Goal: Find specific page/section: Find specific page/section

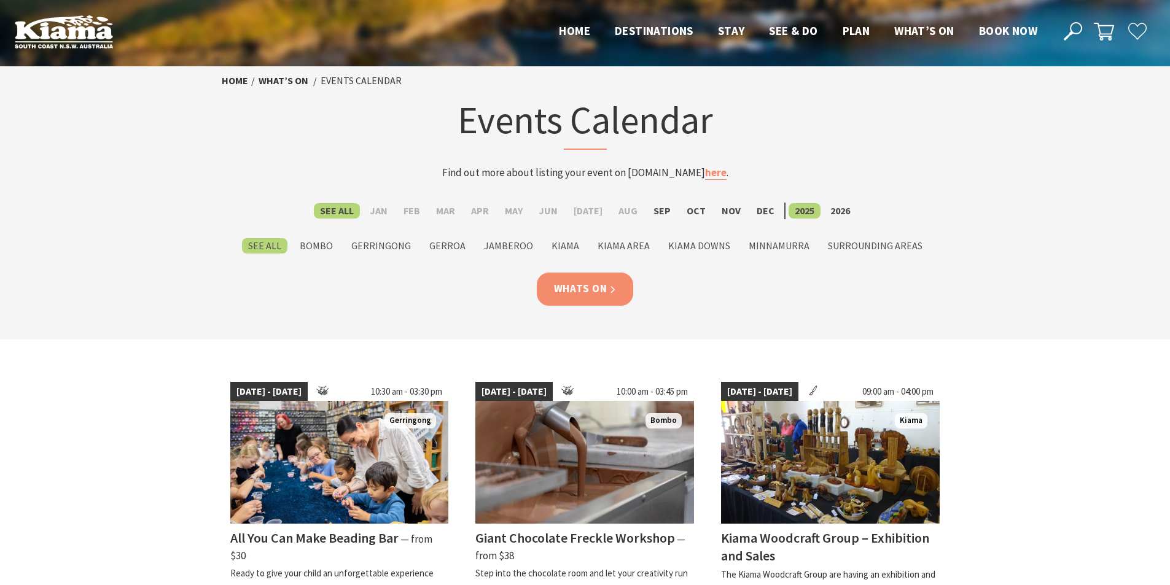
click at [583, 289] on link "Whats On" at bounding box center [585, 289] width 97 height 33
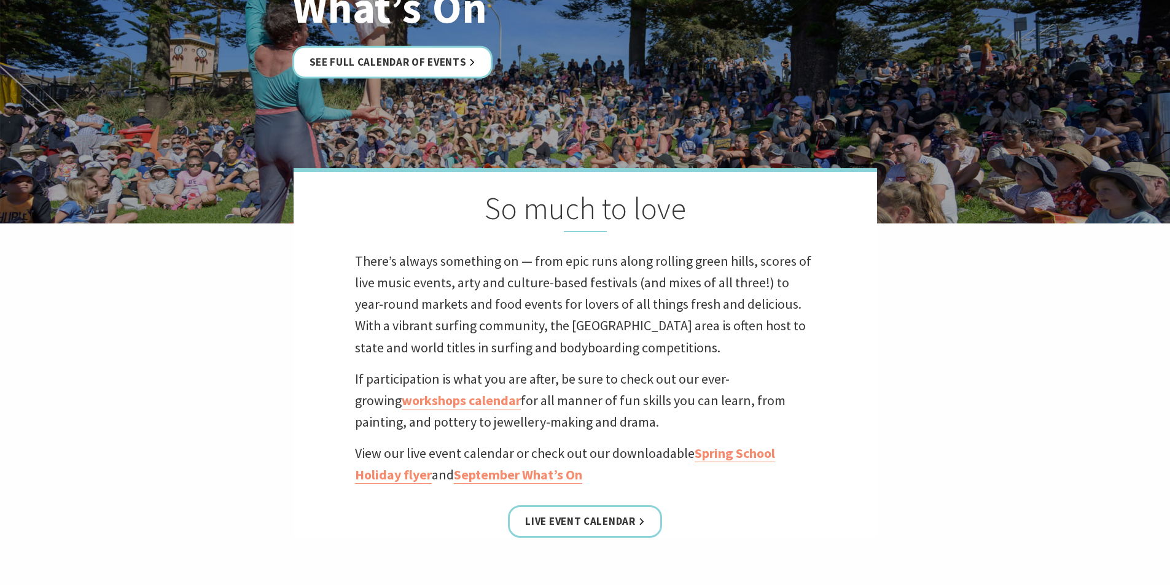
scroll to position [230, 0]
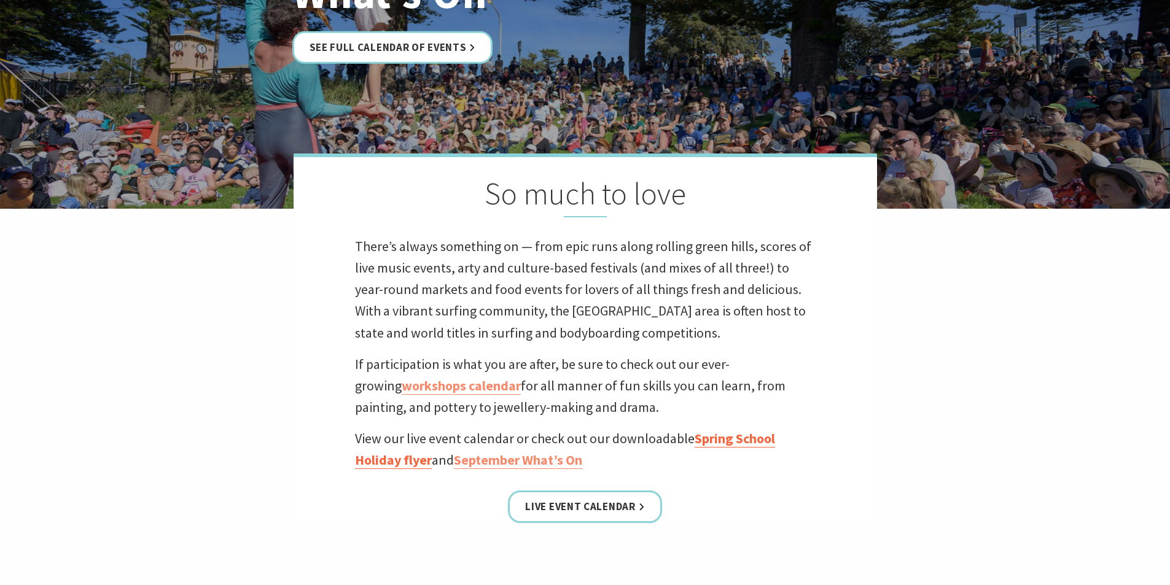
click at [746, 441] on link "Spring School Holiday flyer" at bounding box center [565, 449] width 420 height 39
